Goal: Task Accomplishment & Management: Use online tool/utility

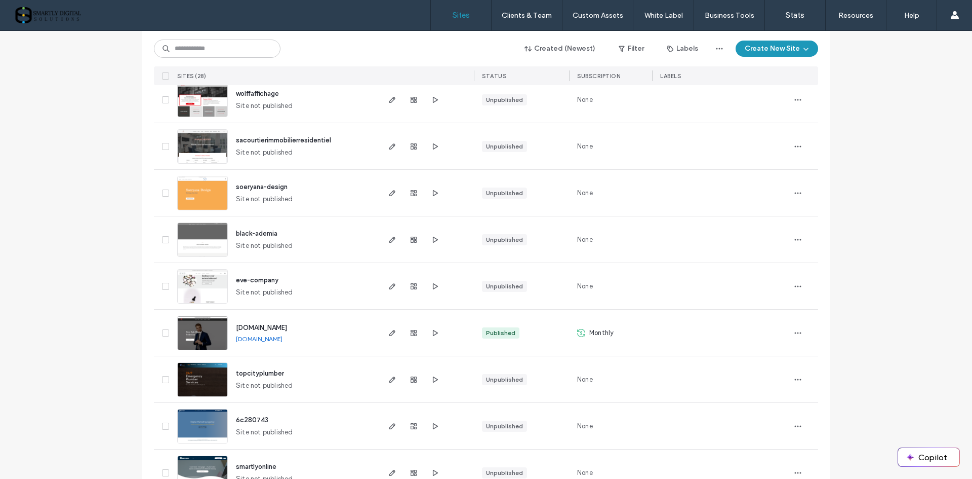
scroll to position [962, 0]
click at [391, 332] on icon "button" at bounding box center [392, 332] width 8 height 8
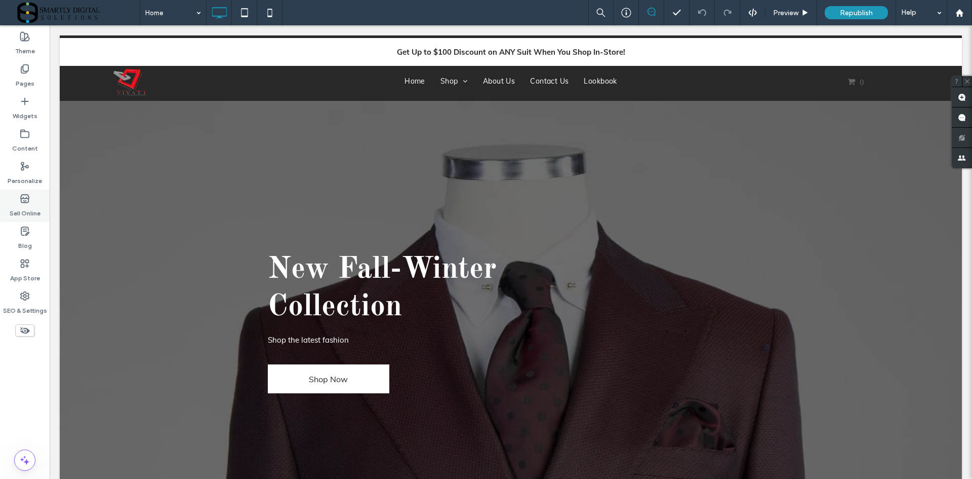
click at [29, 204] on label "Sell Online" at bounding box center [25, 211] width 31 height 14
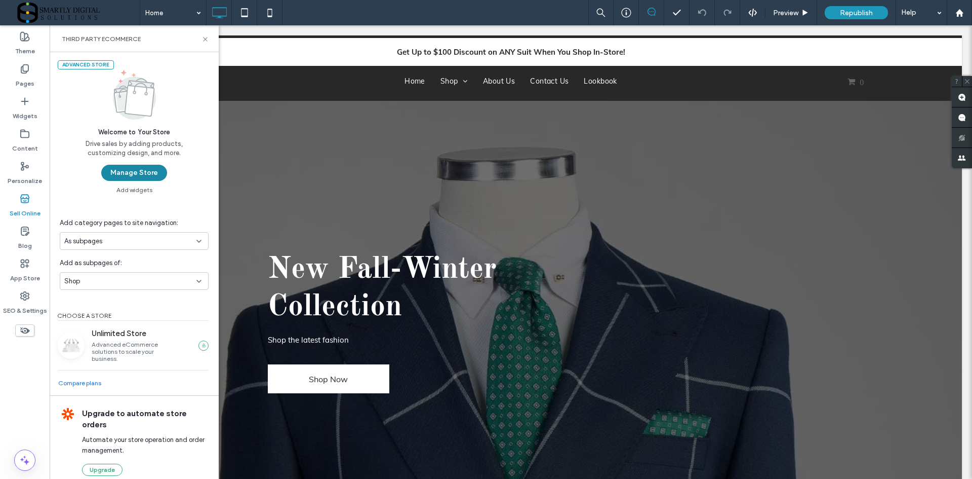
click at [146, 172] on button "Manage Store" at bounding box center [134, 173] width 66 height 16
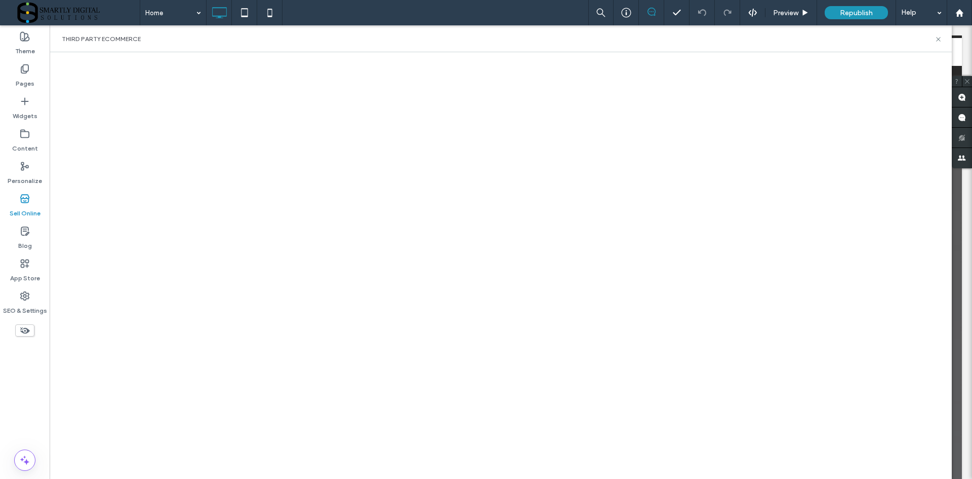
click at [24, 202] on icon at bounding box center [25, 198] width 10 height 10
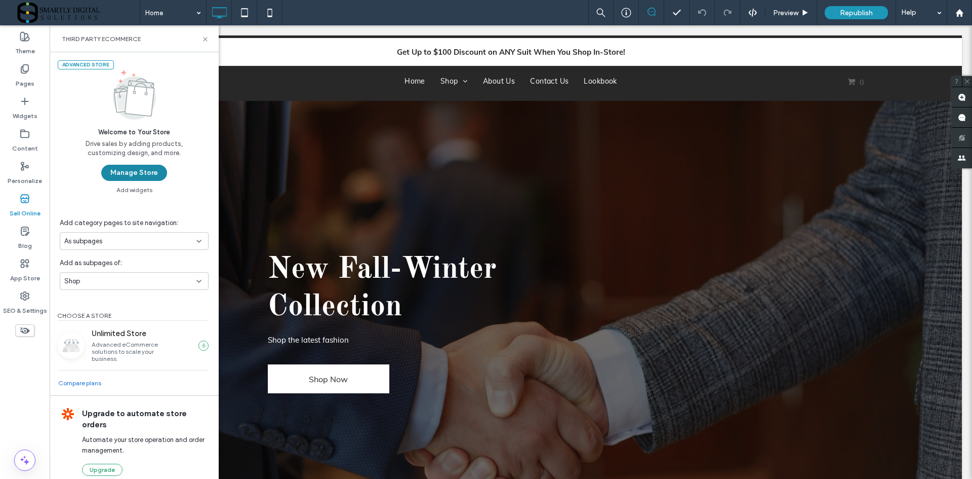
click at [151, 172] on button "Manage Store" at bounding box center [134, 173] width 66 height 16
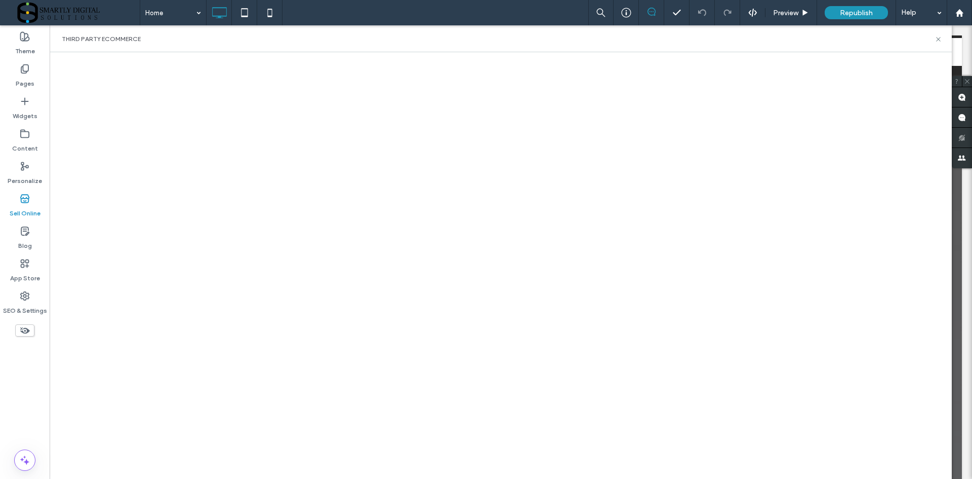
click at [28, 210] on label "Sell Online" at bounding box center [25, 211] width 31 height 14
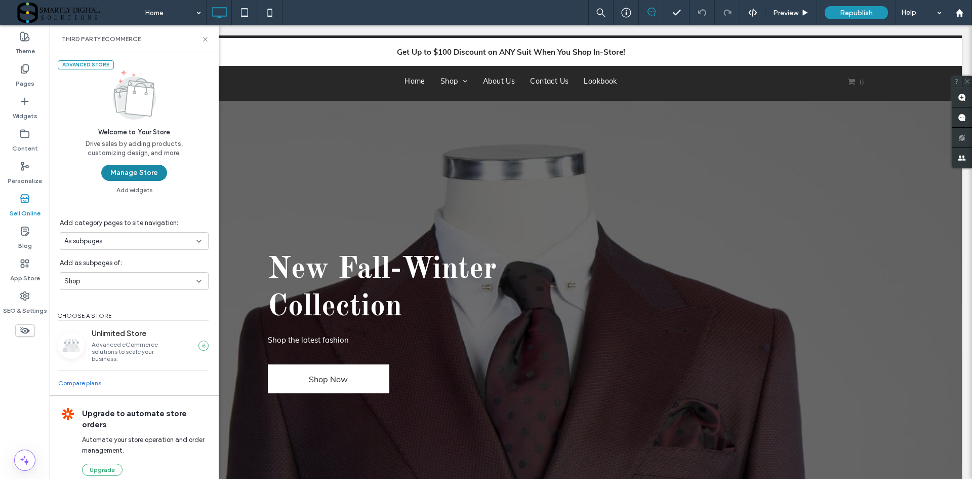
click at [146, 171] on button "Manage Store" at bounding box center [134, 173] width 66 height 16
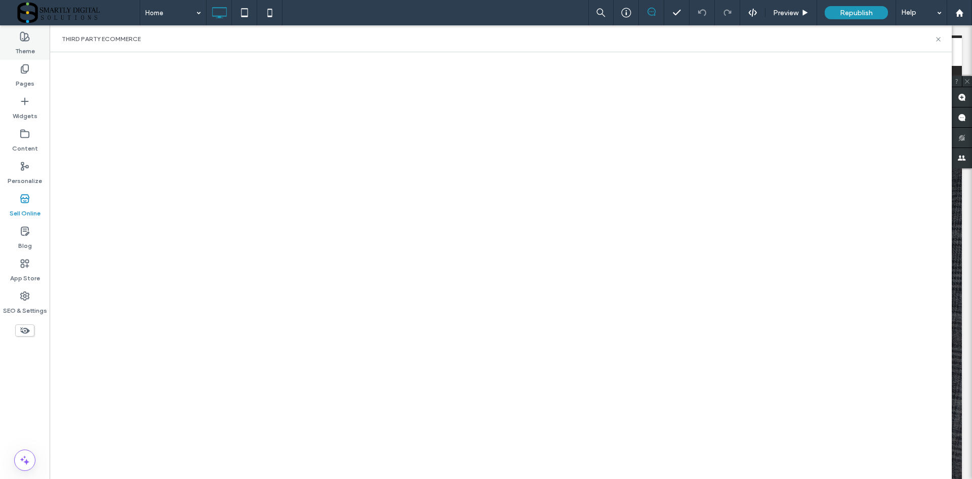
click at [30, 49] on label "Theme" at bounding box center [25, 49] width 20 height 14
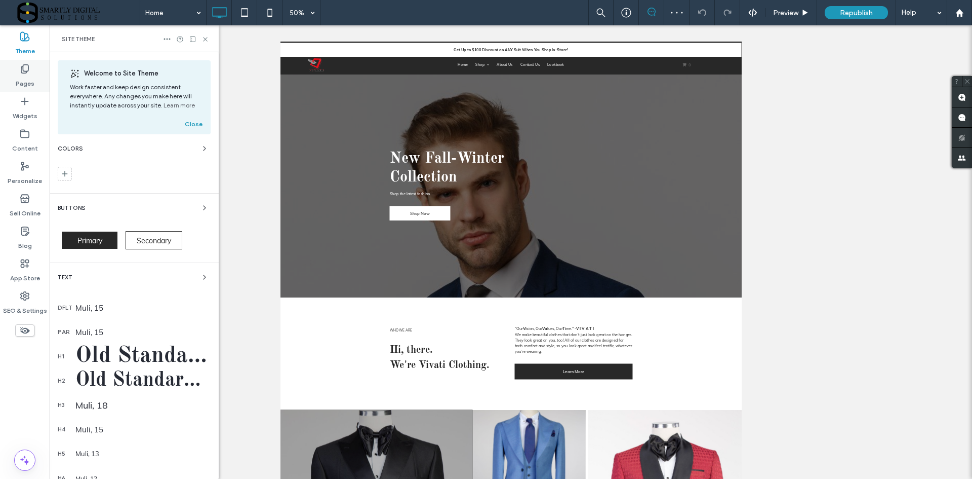
click at [28, 76] on label "Pages" at bounding box center [25, 81] width 19 height 14
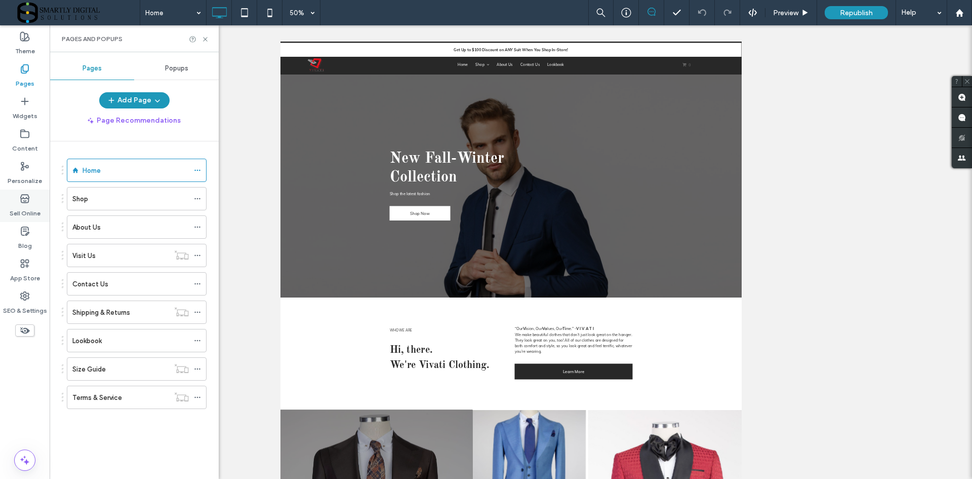
click at [23, 200] on icon at bounding box center [25, 198] width 10 height 10
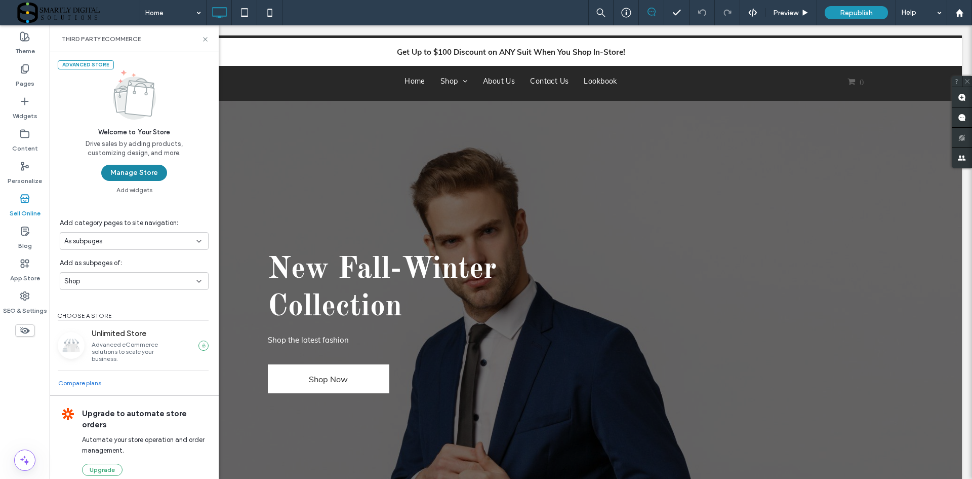
click at [134, 172] on button "Manage Store" at bounding box center [134, 173] width 66 height 16
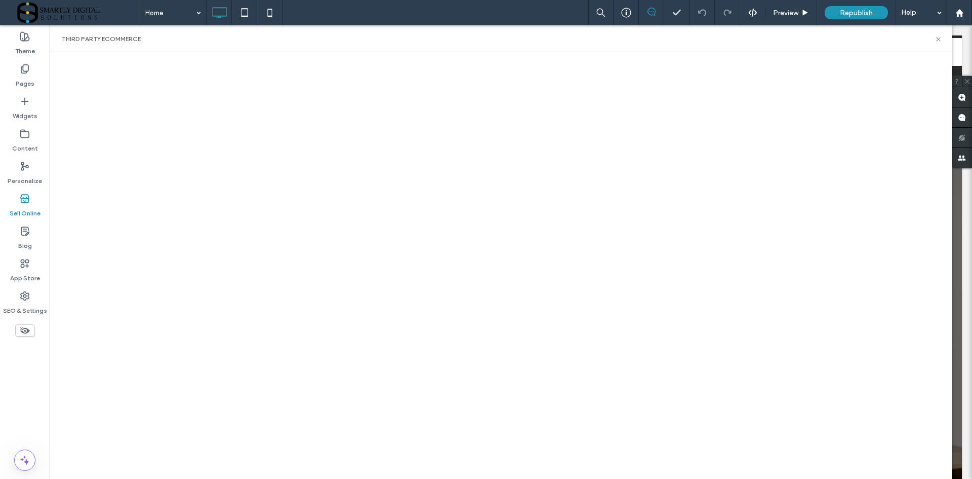
click at [22, 200] on icon at bounding box center [25, 198] width 10 height 10
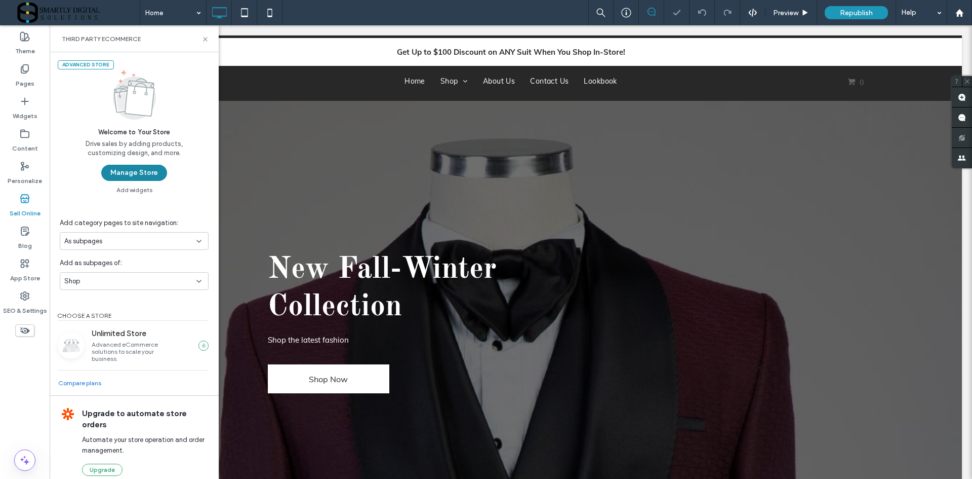
click at [154, 169] on button "Manage Store" at bounding box center [134, 173] width 66 height 16
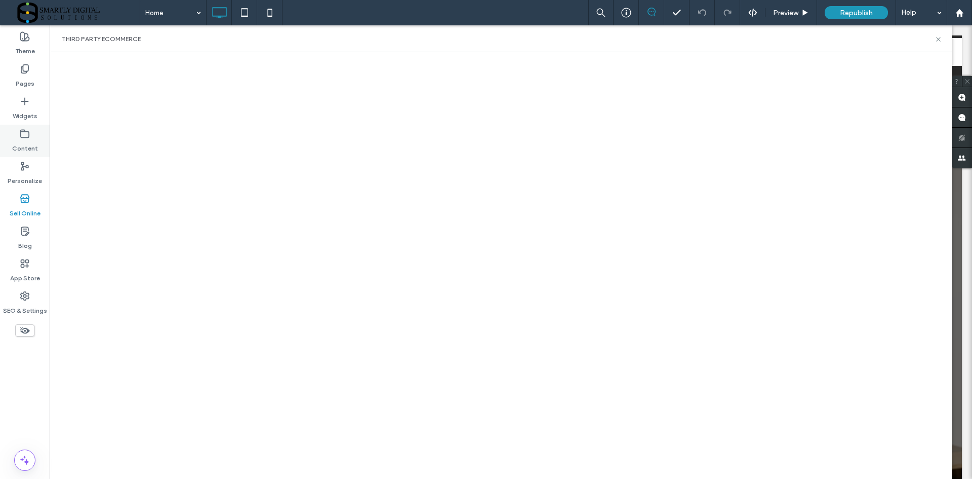
click at [26, 141] on label "Content" at bounding box center [25, 146] width 26 height 14
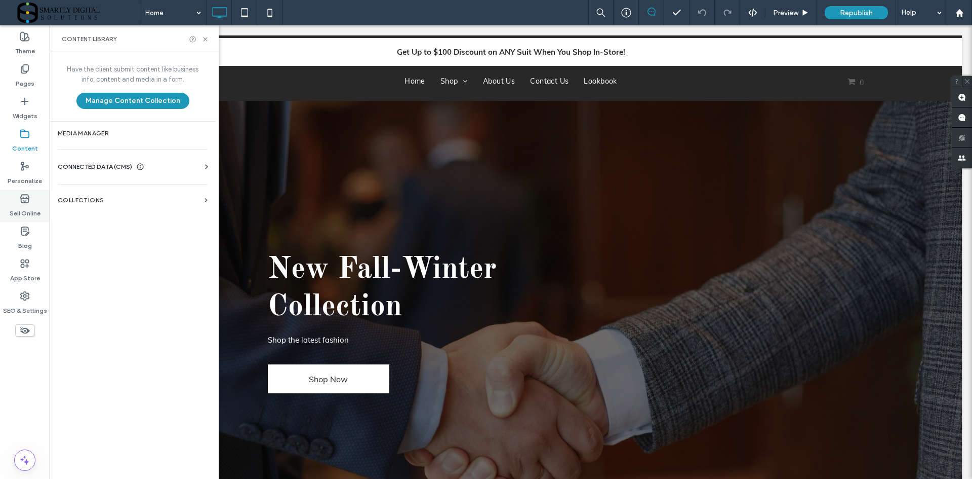
click at [29, 201] on icon at bounding box center [25, 198] width 10 height 10
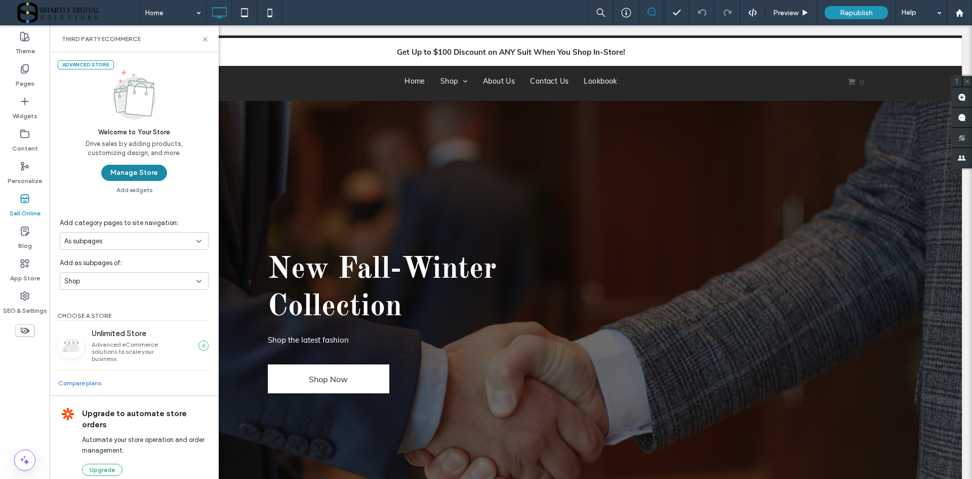
click at [132, 169] on button "Manage Store" at bounding box center [134, 173] width 66 height 16
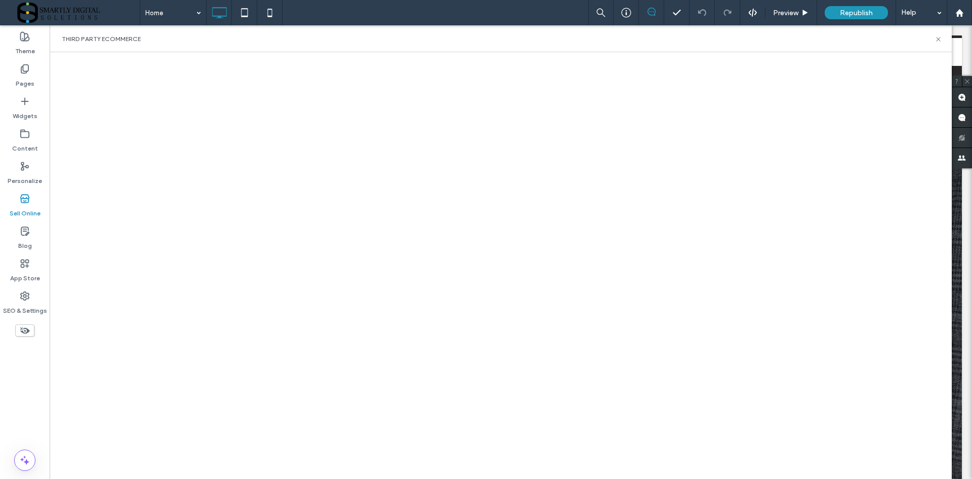
click at [22, 206] on label "Sell Online" at bounding box center [25, 211] width 31 height 14
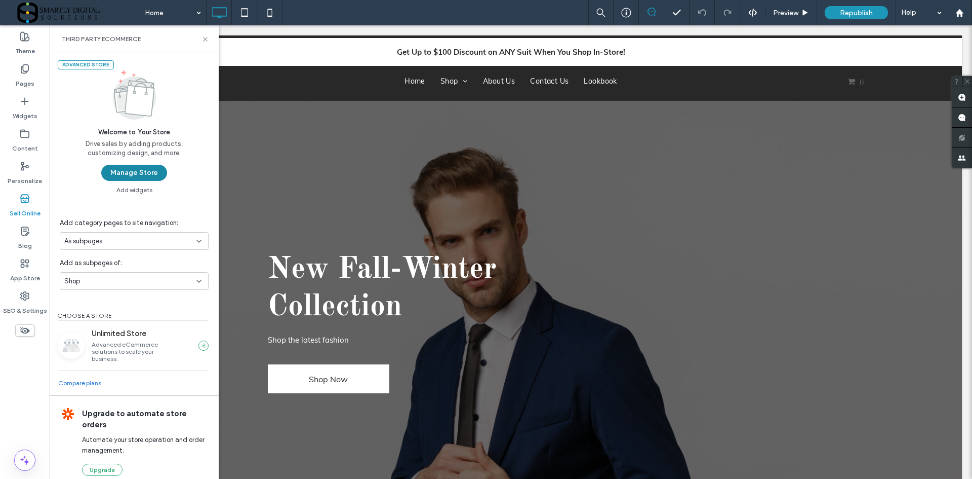
click at [120, 171] on button "Manage Store" at bounding box center [134, 173] width 66 height 16
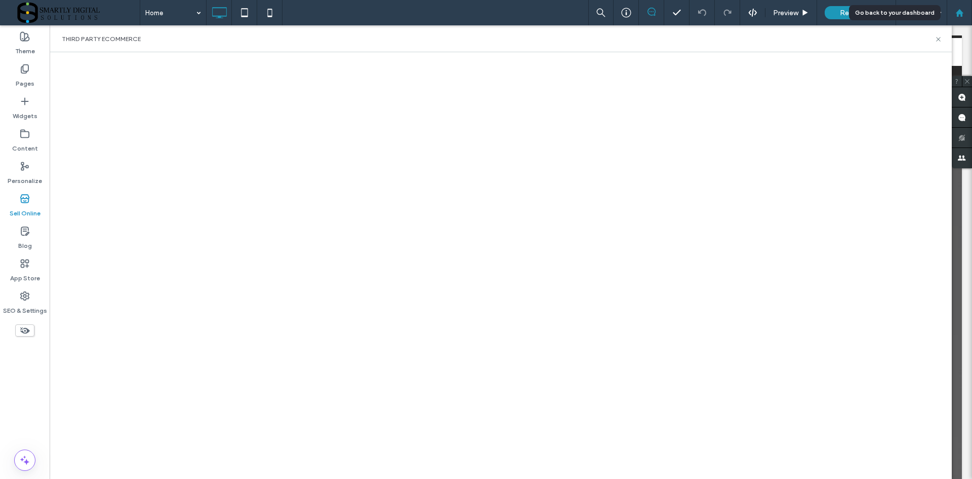
click at [961, 14] on use at bounding box center [960, 13] width 8 height 8
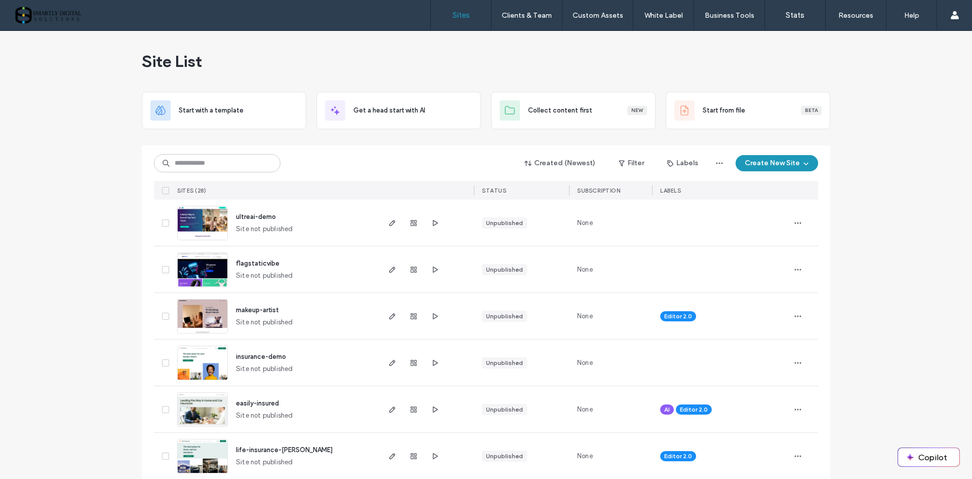
click at [459, 12] on label "Sites" at bounding box center [461, 15] width 17 height 9
click at [792, 12] on label "Stats" at bounding box center [795, 15] width 19 height 9
